Goal: Navigation & Orientation: Find specific page/section

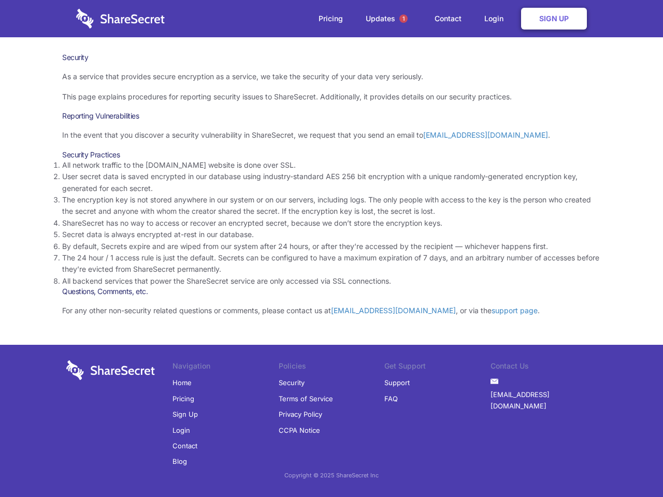
click at [331, 249] on li "By default, Secrets expire and are wiped from our system after 24 hours, or aft…" at bounding box center [331, 246] width 539 height 11
click at [403, 19] on span "1" at bounding box center [403, 19] width 8 height 8
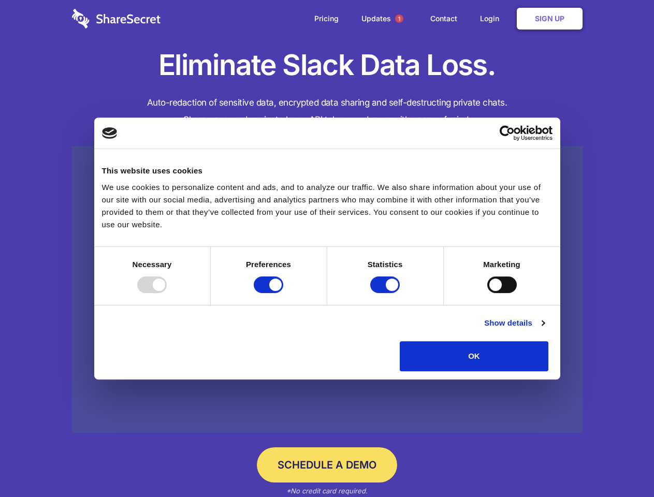
click at [167, 293] on div at bounding box center [152, 285] width 30 height 17
click at [283, 293] on input "Preferences" at bounding box center [269, 285] width 30 height 17
checkbox input "false"
click at [386, 293] on input "Statistics" at bounding box center [385, 285] width 30 height 17
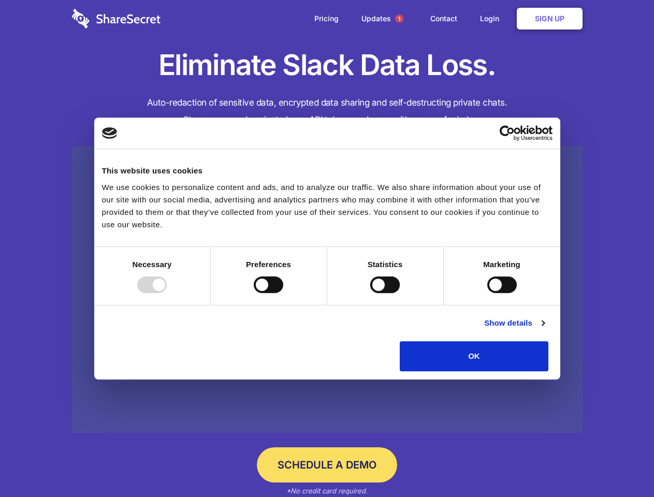
checkbox input "false"
click at [487, 293] on input "Marketing" at bounding box center [502, 285] width 30 height 17
checkbox input "true"
click at [544, 329] on link "Show details" at bounding box center [514, 323] width 60 height 12
